Goal: Entertainment & Leisure: Consume media (video, audio)

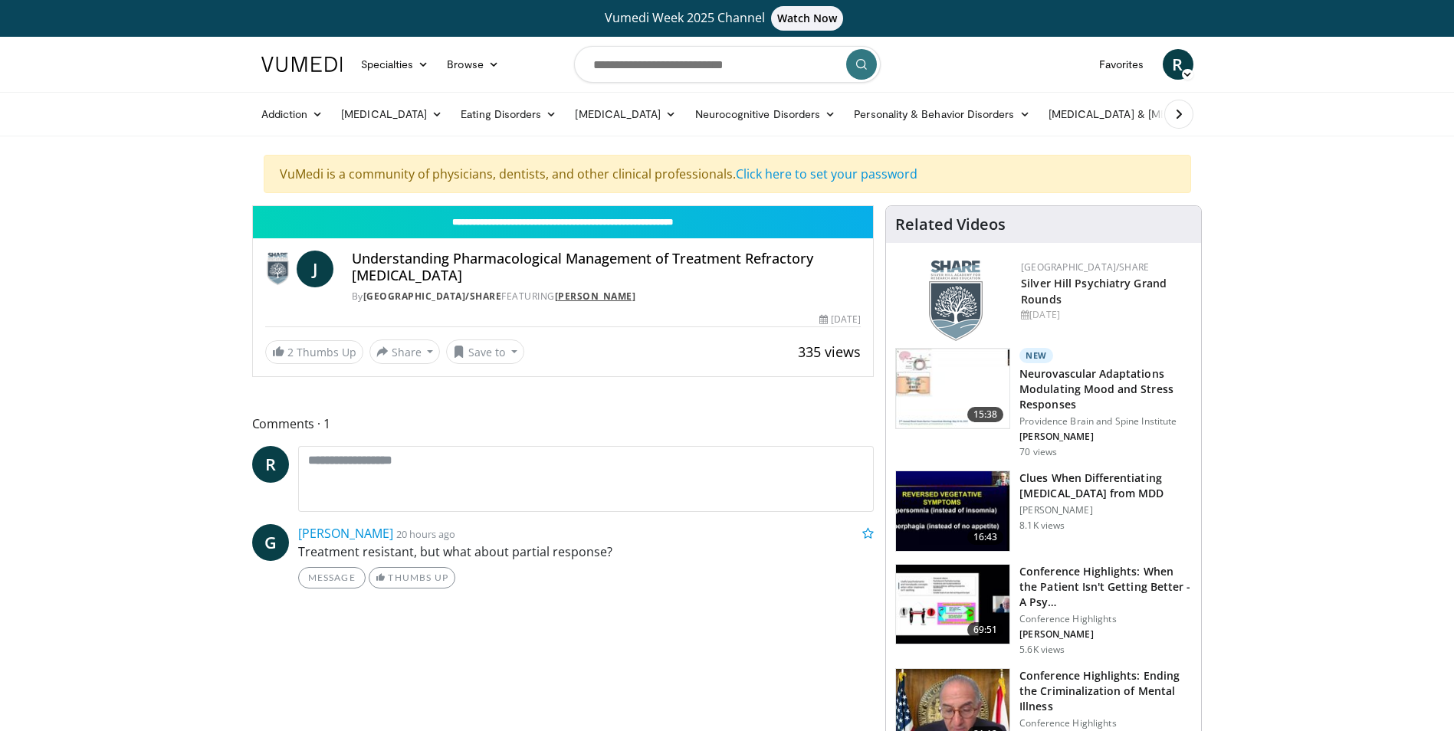
click at [611, 295] on link "Joseph F. Goldberg" at bounding box center [595, 296] width 81 height 13
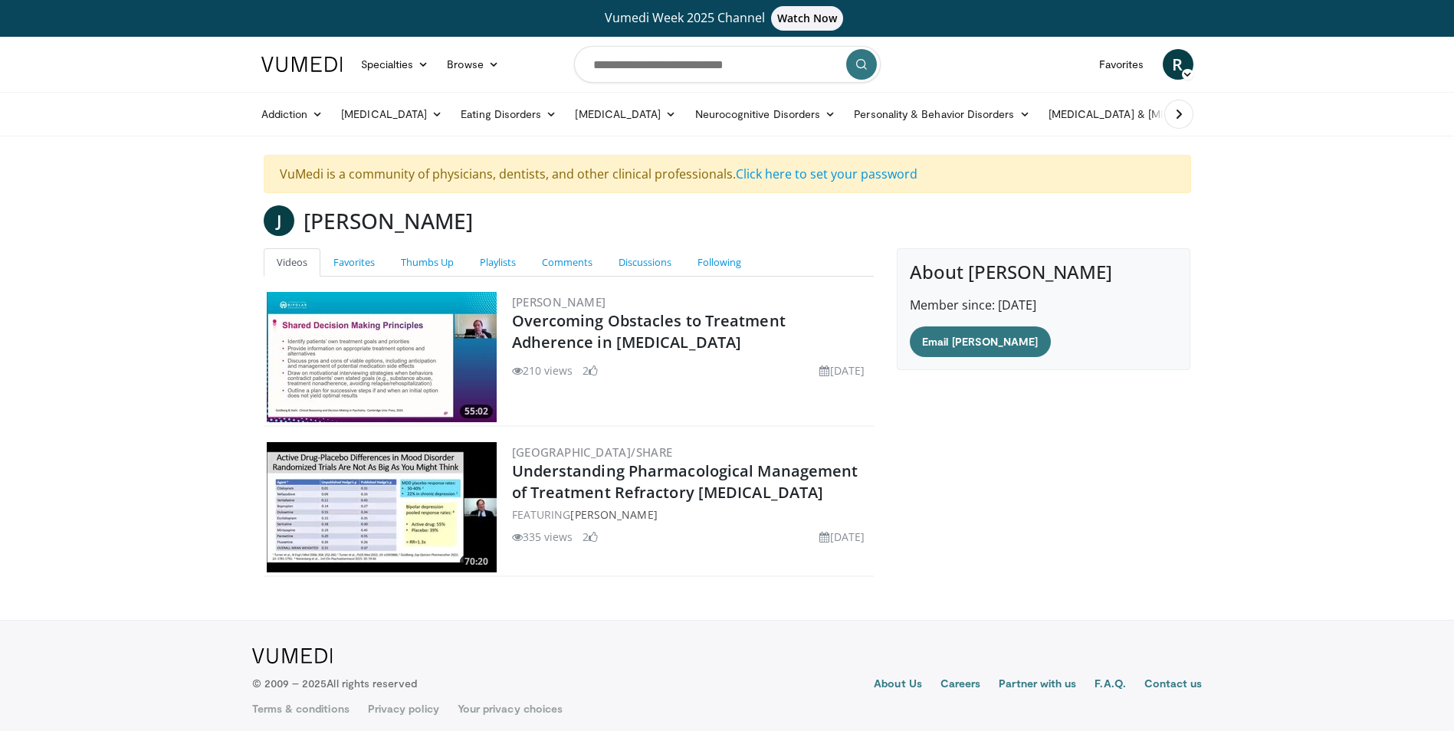
click at [429, 495] on img at bounding box center [382, 507] width 230 height 130
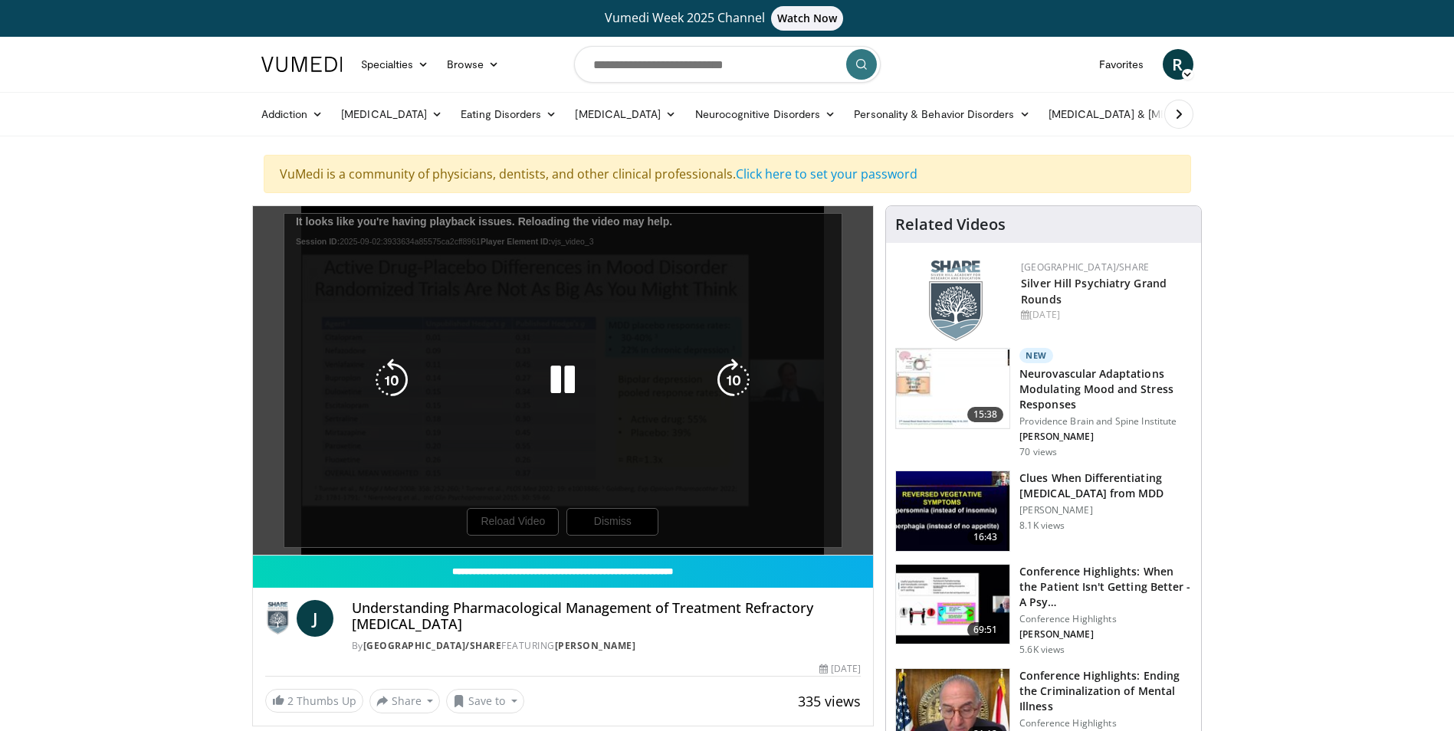
click at [521, 526] on div "10 seconds Tap to unmute" at bounding box center [563, 380] width 621 height 349
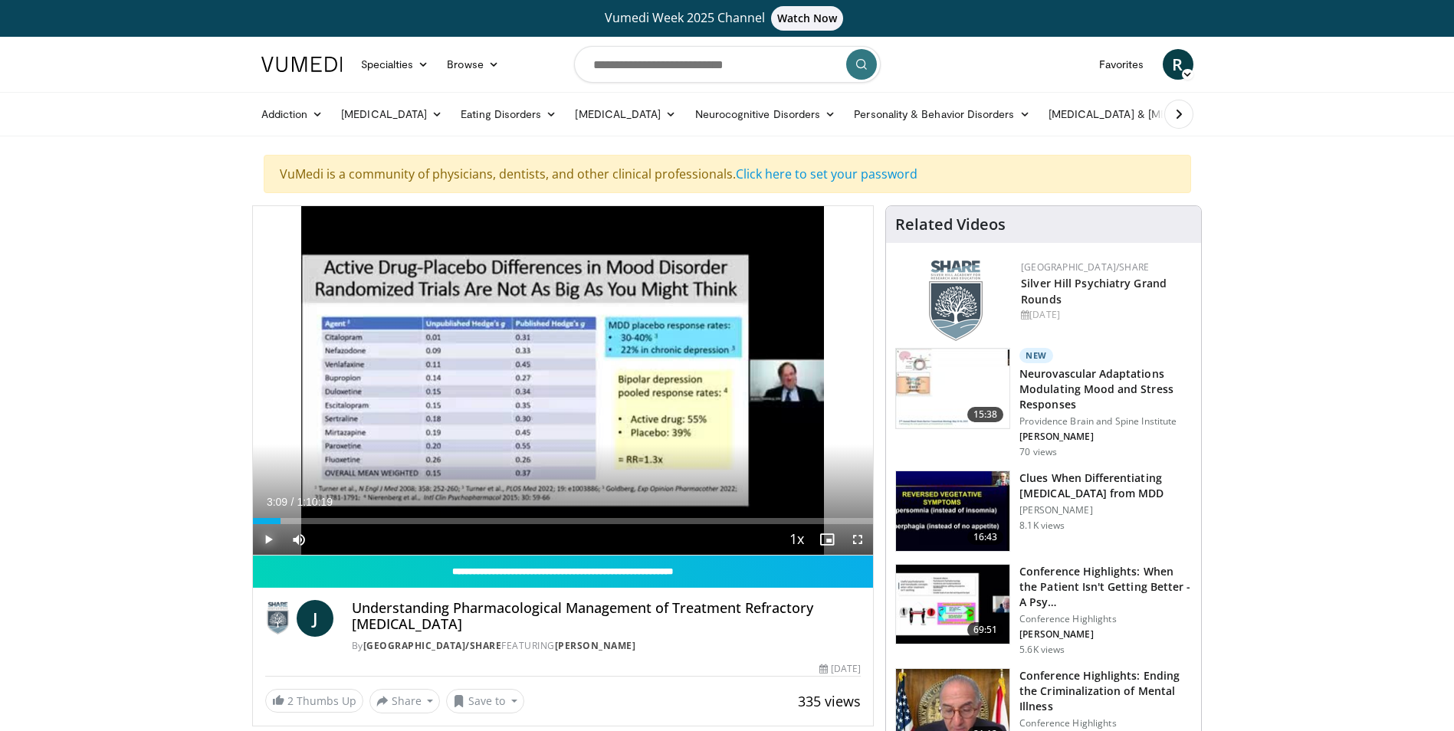
click at [267, 536] on span "Video Player" at bounding box center [268, 539] width 31 height 31
click at [316, 520] on div "Progress Bar" at bounding box center [317, 521] width 2 height 6
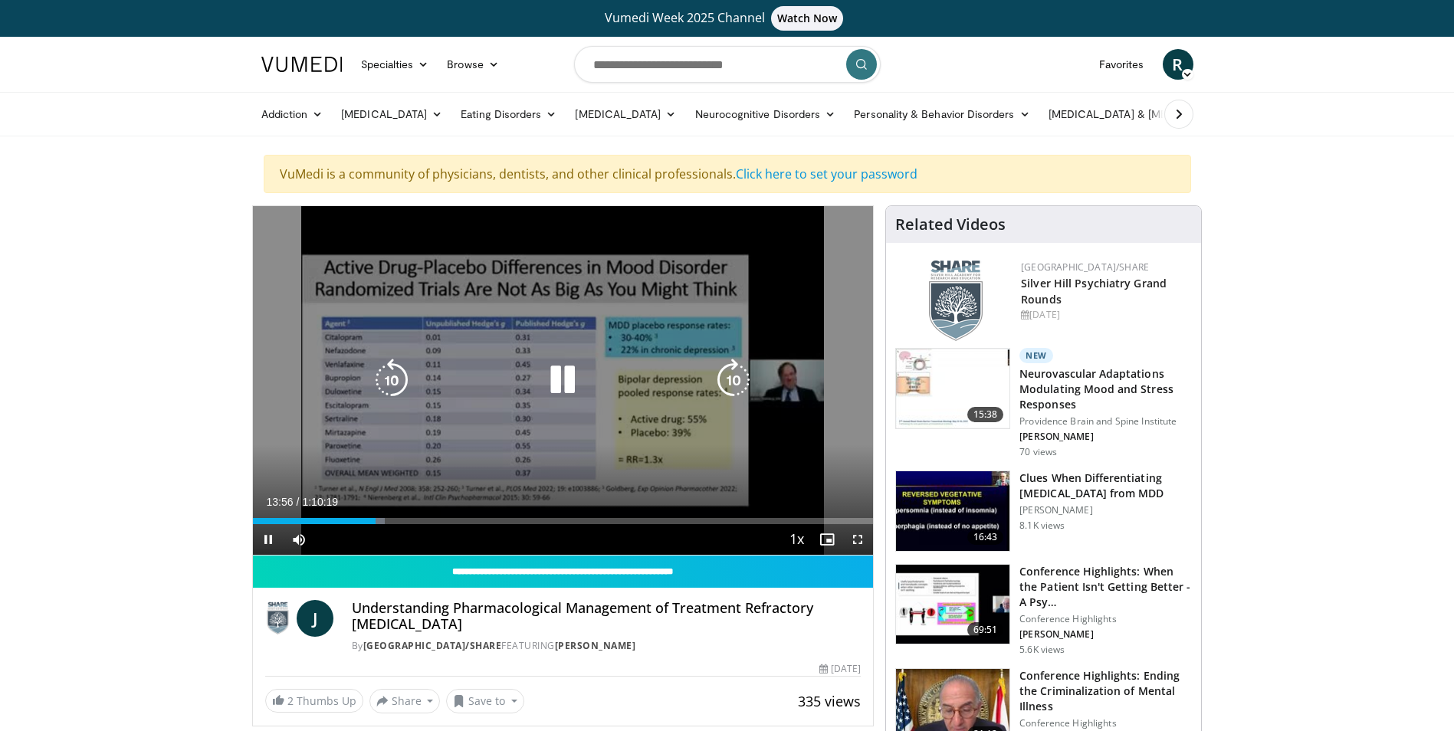
click at [386, 377] on icon "Video Player" at bounding box center [391, 380] width 43 height 43
click at [589, 373] on div "Video Player" at bounding box center [562, 380] width 373 height 31
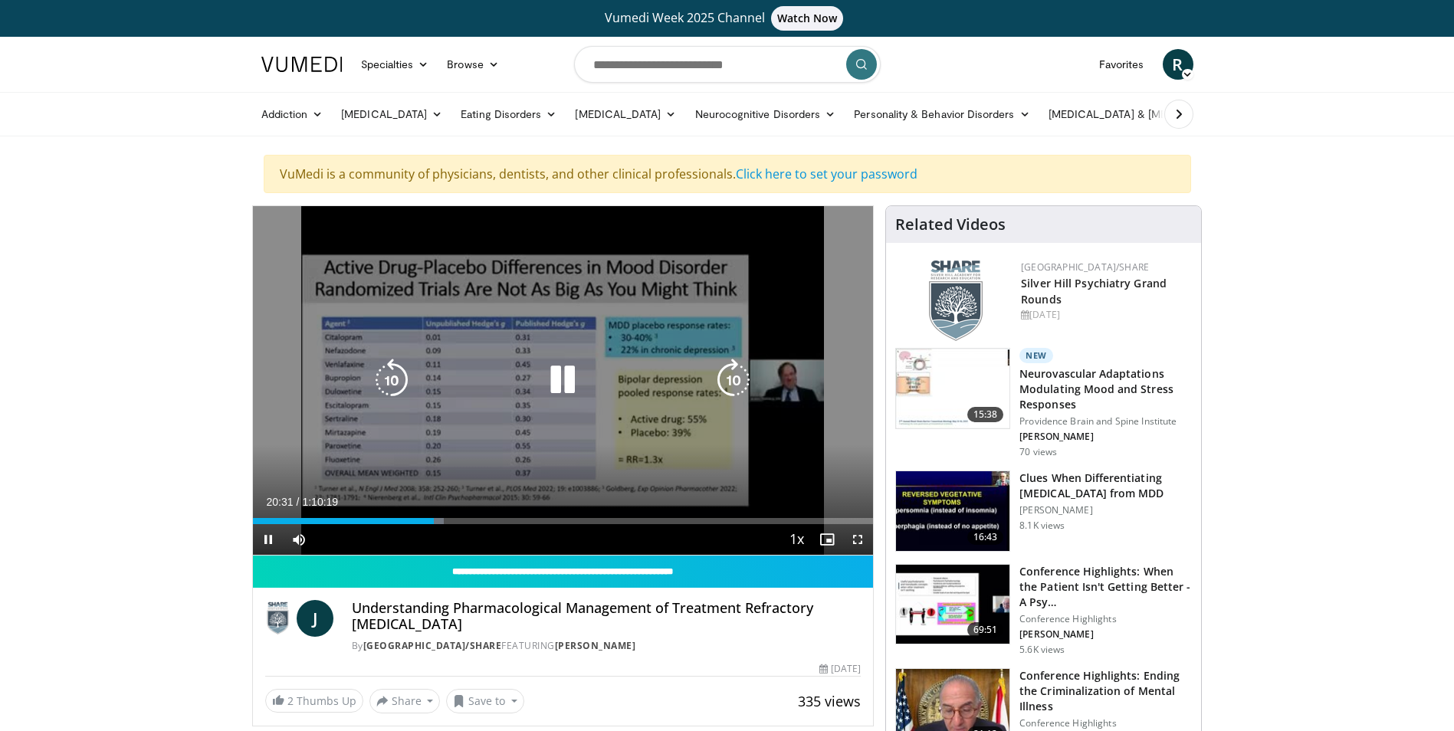
click at [572, 369] on icon "Video Player" at bounding box center [562, 380] width 43 height 43
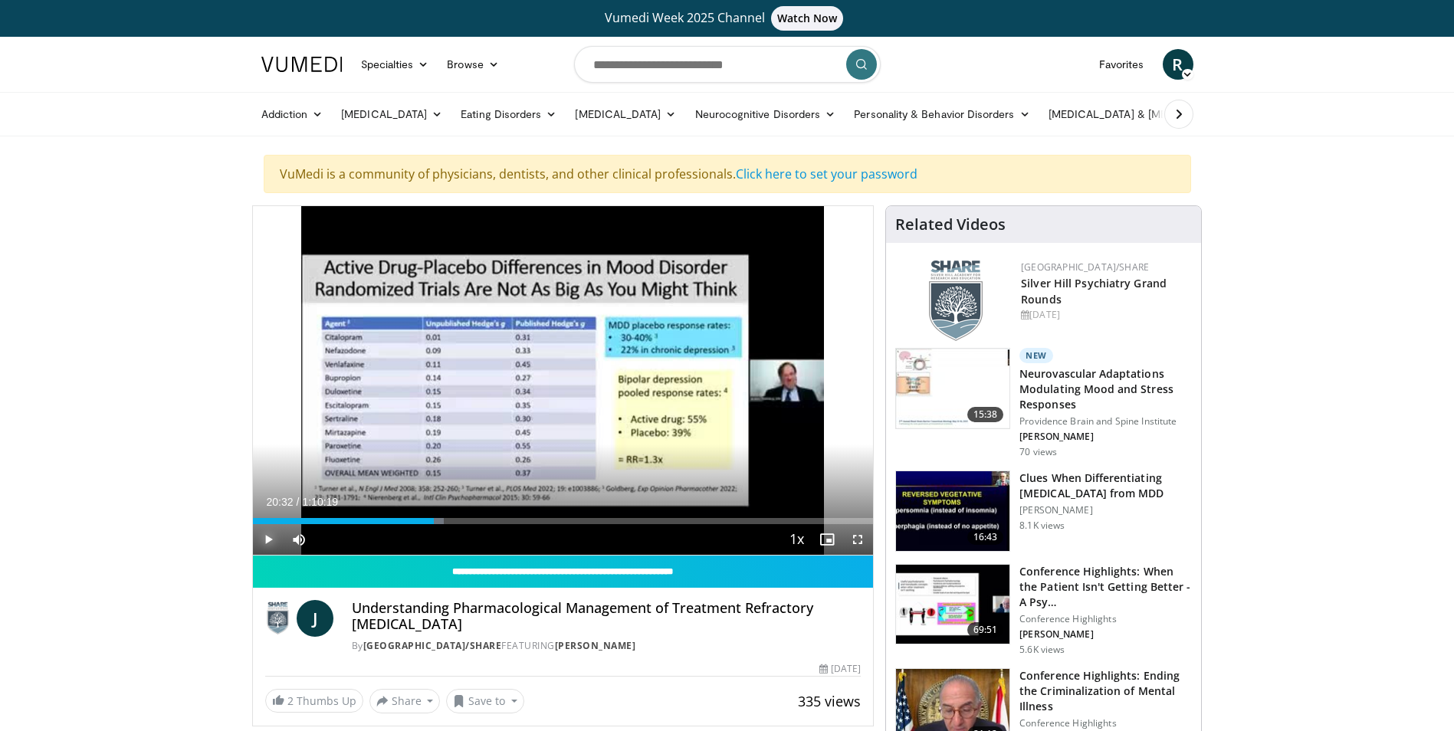
click at [272, 534] on span "Video Player" at bounding box center [268, 539] width 31 height 31
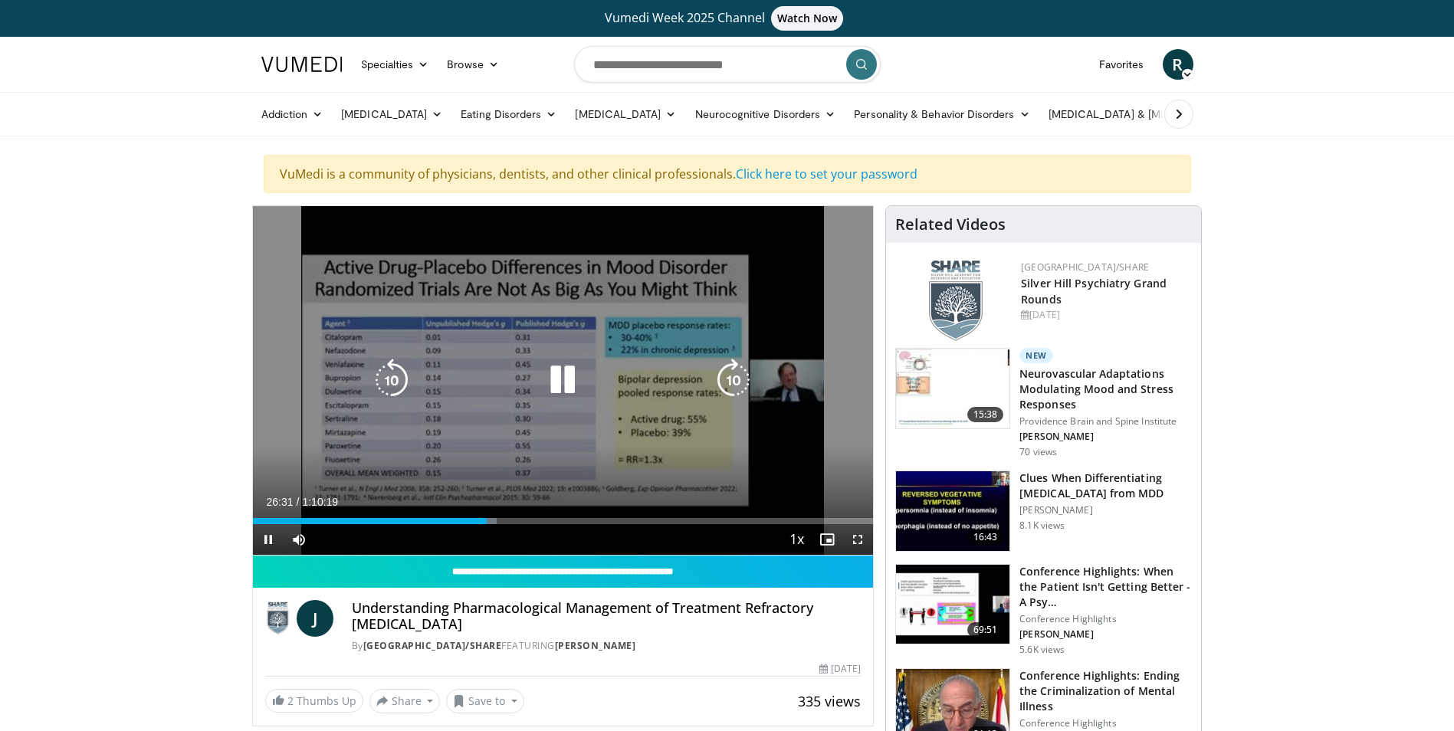
click at [386, 387] on icon "Video Player" at bounding box center [391, 380] width 43 height 43
click at [384, 386] on icon "Video Player" at bounding box center [391, 380] width 43 height 43
click at [384, 385] on icon "Video Player" at bounding box center [391, 380] width 43 height 43
click at [397, 389] on icon "Video Player" at bounding box center [391, 380] width 43 height 43
click at [565, 365] on icon "Video Player" at bounding box center [562, 380] width 43 height 43
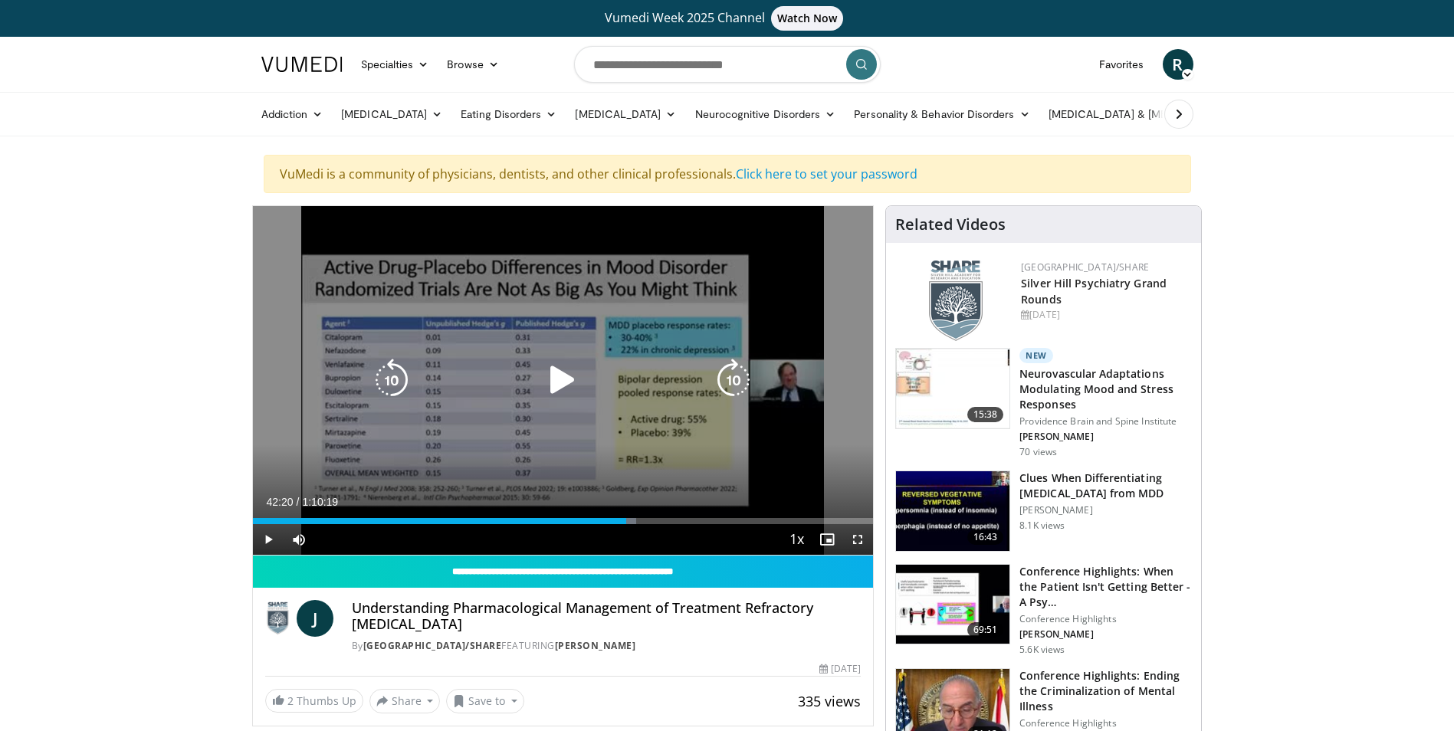
click at [402, 377] on icon "Video Player" at bounding box center [391, 380] width 43 height 43
click at [547, 362] on icon "Video Player" at bounding box center [562, 380] width 43 height 43
click at [568, 376] on icon "Video Player" at bounding box center [562, 380] width 43 height 43
click at [560, 393] on icon "Video Player" at bounding box center [562, 380] width 43 height 43
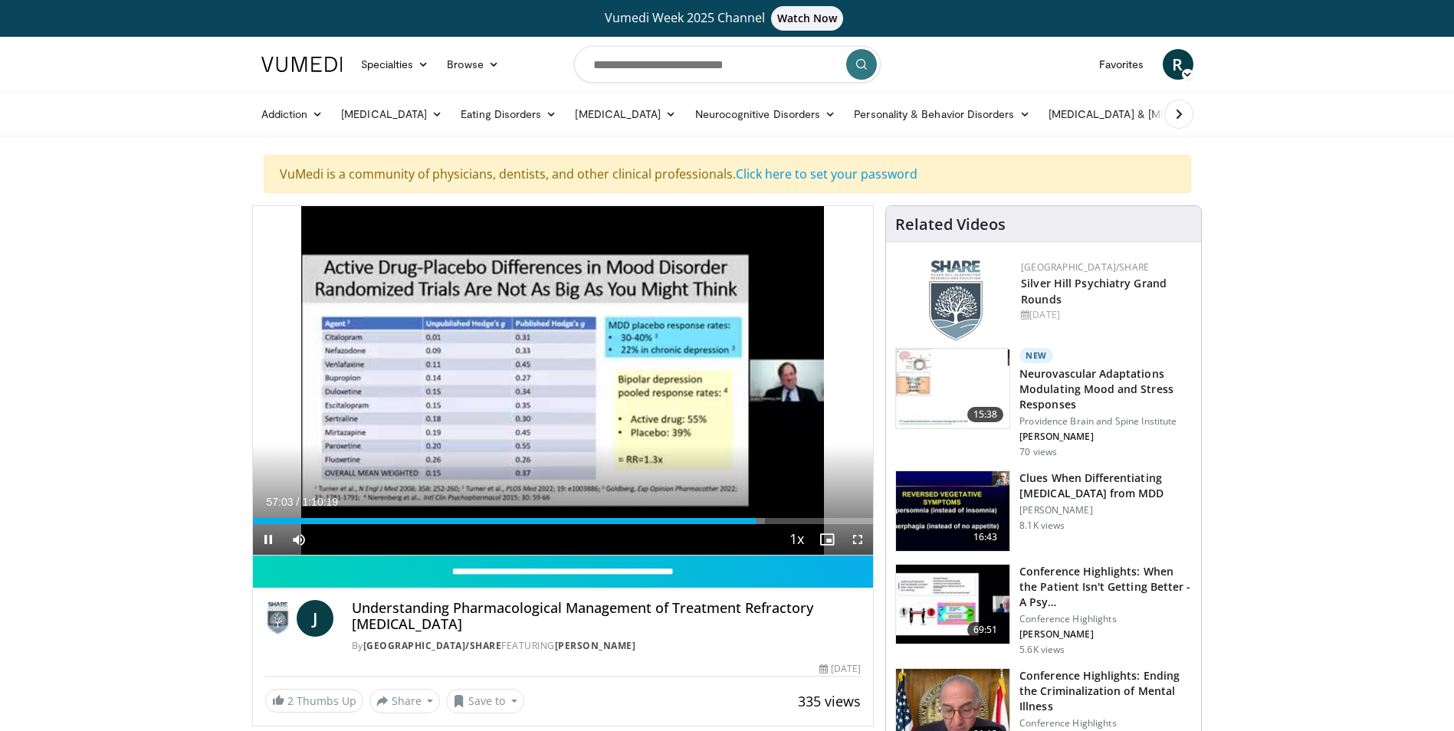
click at [567, 369] on div "10 seconds Tap to unmute" at bounding box center [563, 380] width 621 height 349
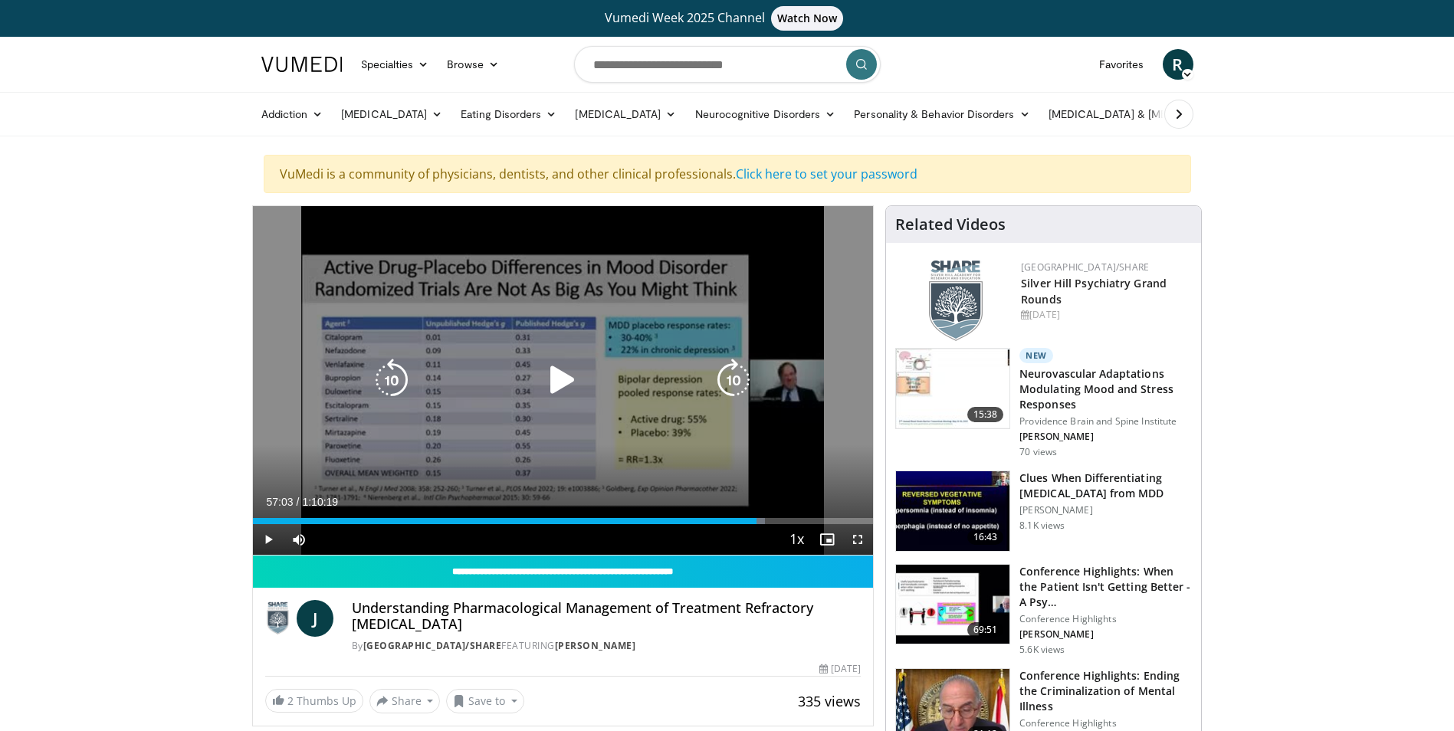
click at [532, 377] on div "Video Player" at bounding box center [562, 380] width 373 height 31
click at [575, 372] on icon "Video Player" at bounding box center [562, 380] width 43 height 43
click at [393, 379] on icon "Video Player" at bounding box center [391, 380] width 43 height 43
click at [548, 380] on icon "Video Player" at bounding box center [562, 380] width 43 height 43
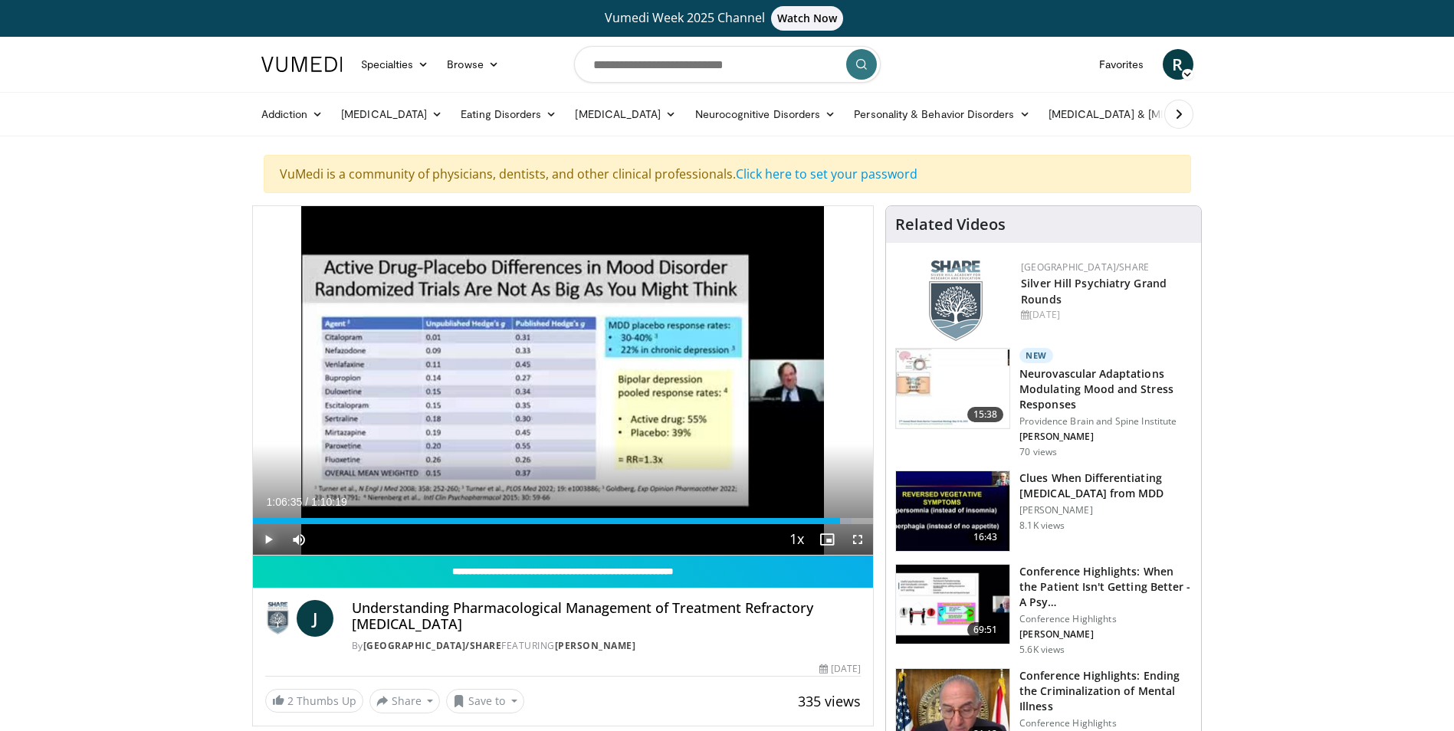
click at [273, 543] on span "Video Player" at bounding box center [268, 539] width 31 height 31
